Goal: Navigation & Orientation: Understand site structure

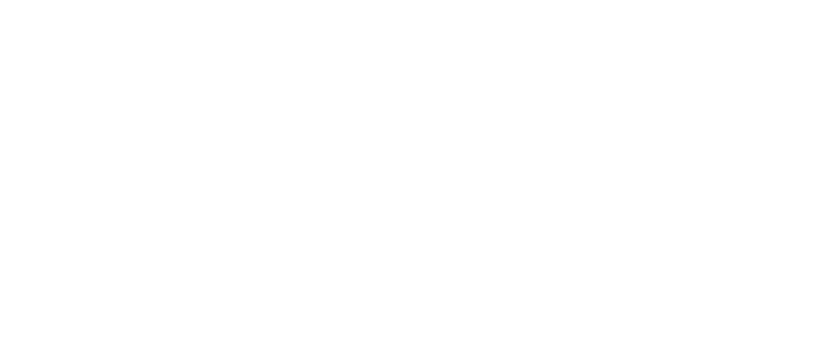
scroll to position [6496, 0]
